Goal: Information Seeking & Learning: Learn about a topic

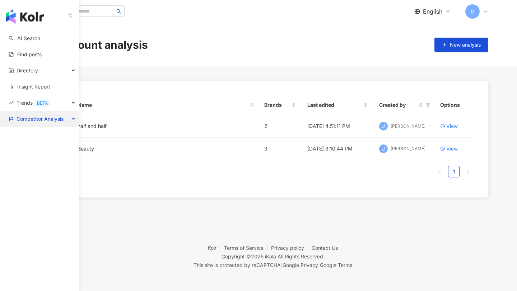
click at [41, 119] on span "Competitor Analysis" at bounding box center [40, 119] width 47 height 16
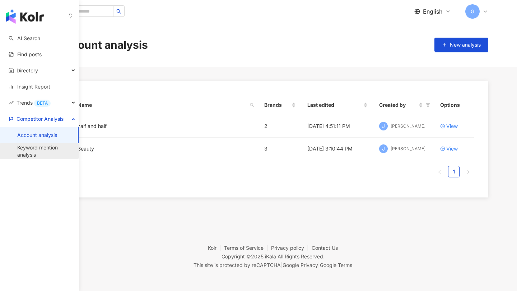
click at [42, 149] on link "Keyword mention analysis" at bounding box center [45, 151] width 56 height 14
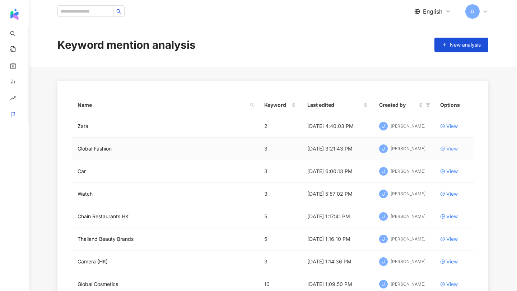
click at [446, 146] on div "View" at bounding box center [451, 149] width 11 height 8
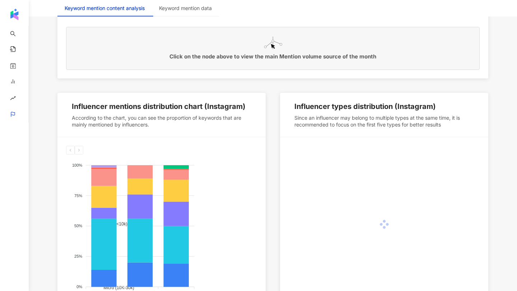
scroll to position [359, 0]
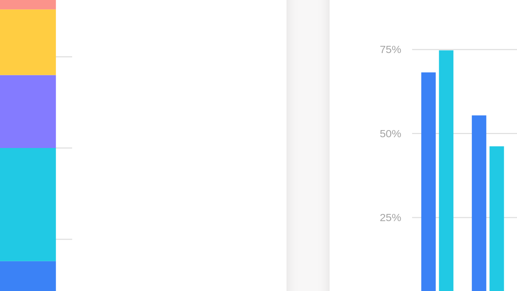
drag, startPoint x: 247, startPoint y: 210, endPoint x: 279, endPoint y: 222, distance: 34.3
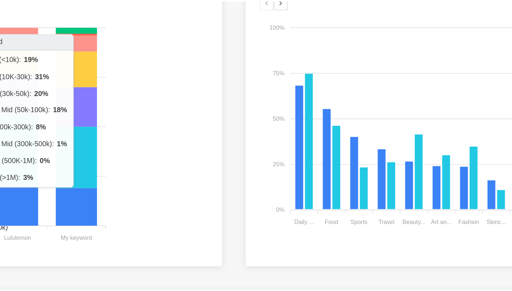
scroll to position [359, 0]
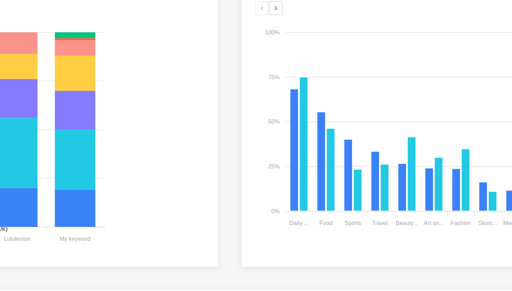
click at [261, 227] on div "Nano (<10k) Micro (10K-30k) Small (30k-50k) Lower Mid (50k-100k) Mid (100k-300k…" at bounding box center [159, 188] width 208 height 175
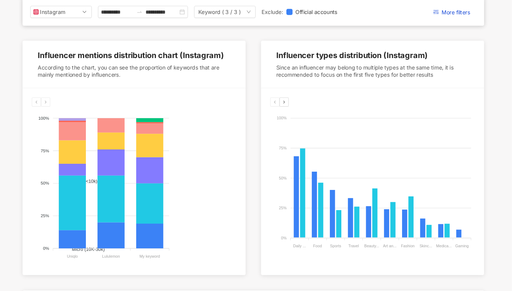
scroll to position [359, 0]
